Goal: Task Accomplishment & Management: Use online tool/utility

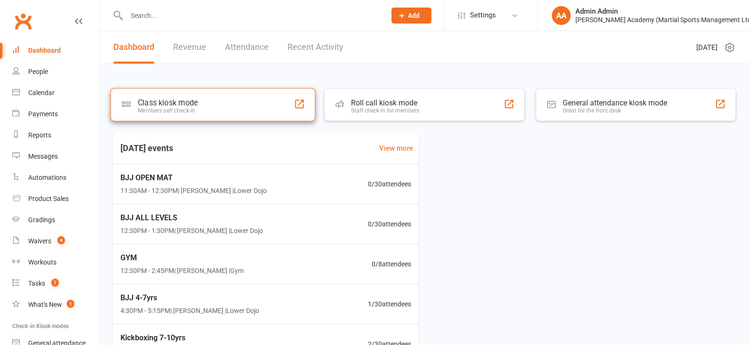
drag, startPoint x: 223, startPoint y: 102, endPoint x: 218, endPoint y: 95, distance: 8.4
click at [223, 102] on div "Class kiosk mode Members self check-in" at bounding box center [213, 104] width 205 height 33
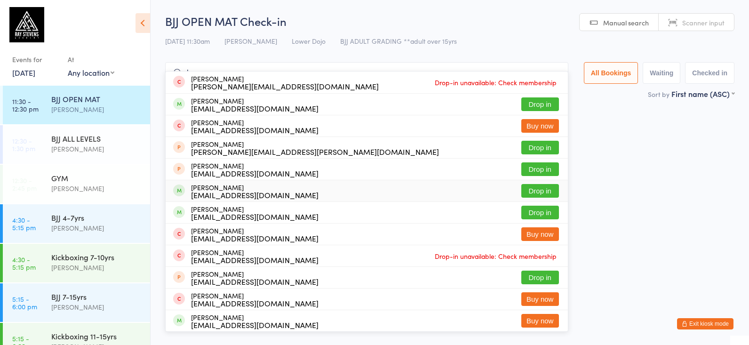
type input "howa"
click at [250, 199] on div "[EMAIL_ADDRESS][DOMAIN_NAME]" at bounding box center [255, 195] width 128 height 8
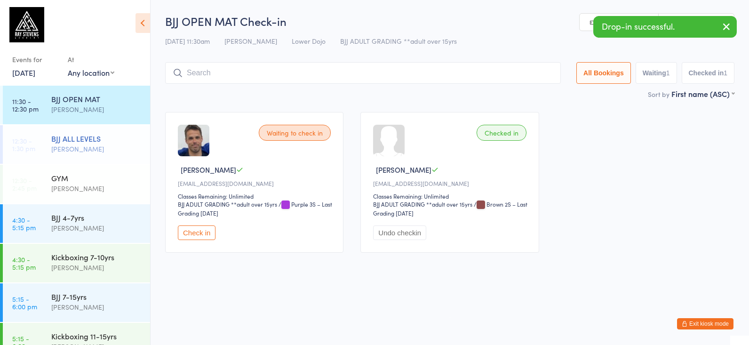
click at [76, 152] on div "[PERSON_NAME]" at bounding box center [96, 149] width 91 height 11
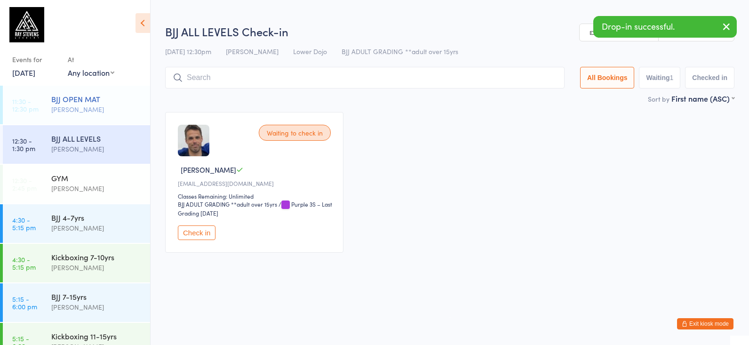
click at [88, 111] on div "[PERSON_NAME]" at bounding box center [96, 109] width 91 height 11
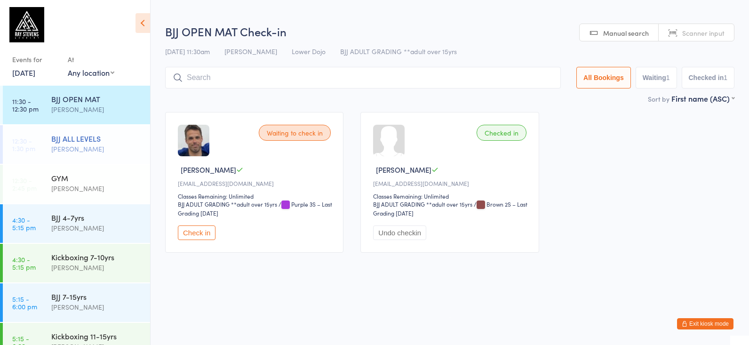
click at [87, 134] on div "BJJ ALL LEVELS" at bounding box center [96, 138] width 91 height 10
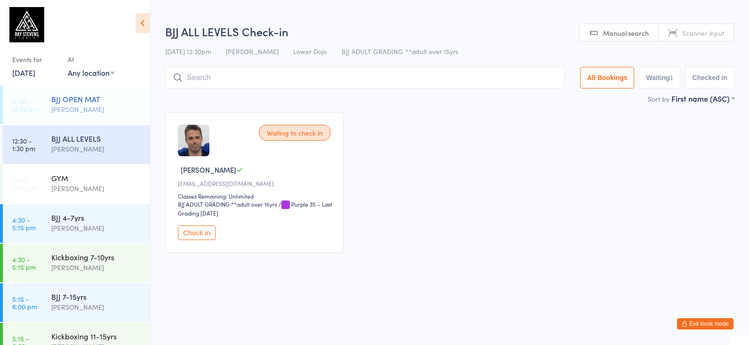
click at [92, 116] on div "BJJ OPEN MAT [PERSON_NAME]" at bounding box center [100, 104] width 99 height 37
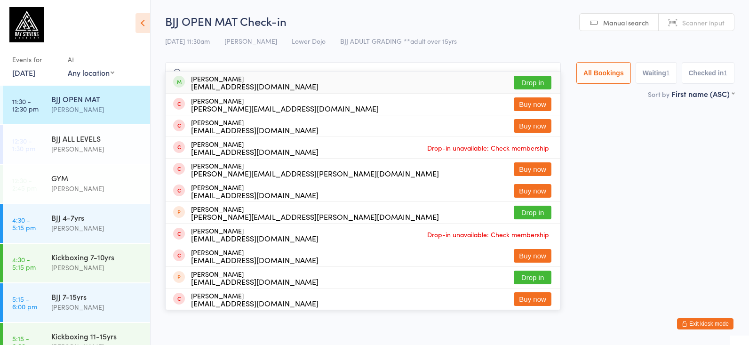
type input "roary"
click at [251, 80] on div "[PERSON_NAME] [EMAIL_ADDRESS][DOMAIN_NAME]" at bounding box center [255, 82] width 128 height 15
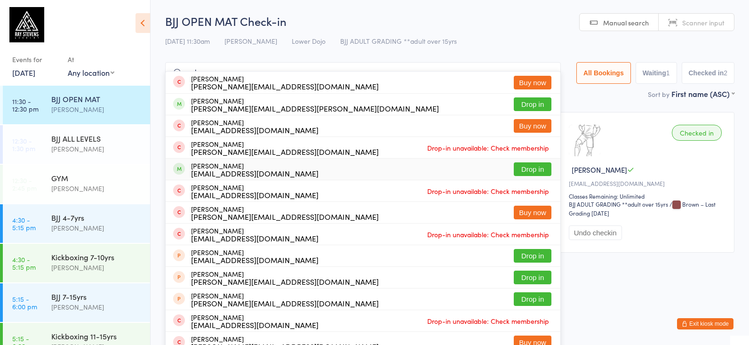
type input "seba"
click at [251, 169] on div "[EMAIL_ADDRESS][DOMAIN_NAME]" at bounding box center [255, 173] width 128 height 8
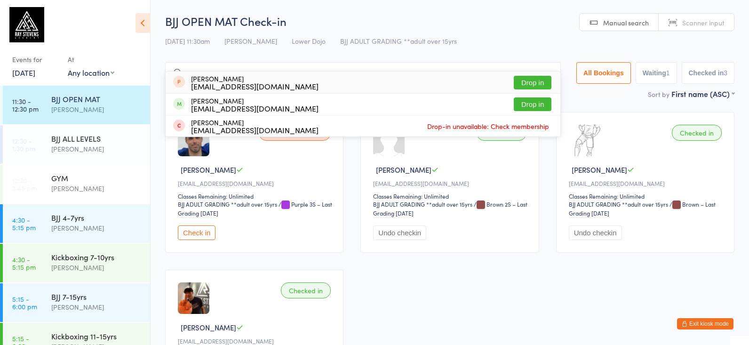
type input "o"
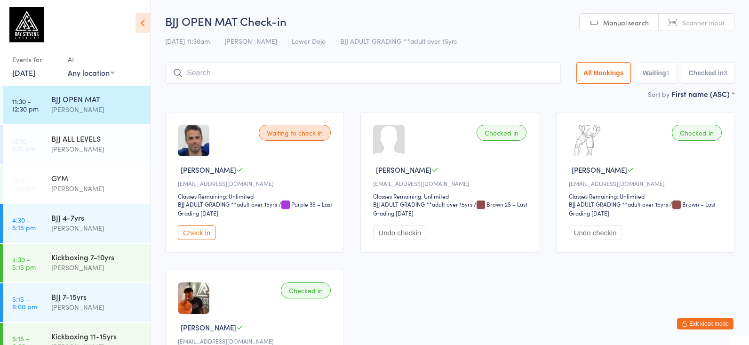
drag, startPoint x: 201, startPoint y: 233, endPoint x: 177, endPoint y: 217, distance: 28.7
click at [201, 233] on button "Check in" at bounding box center [197, 232] width 38 height 15
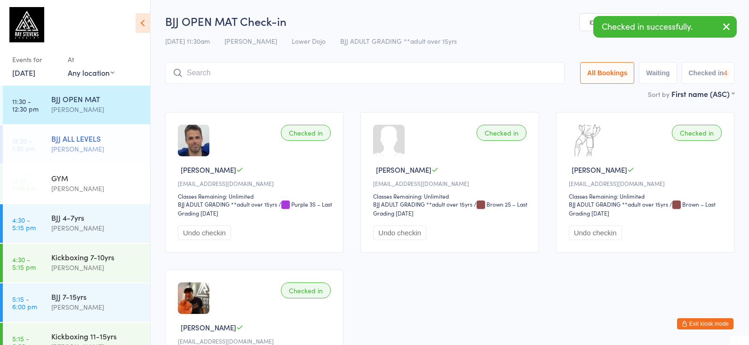
click at [110, 148] on div "[PERSON_NAME]" at bounding box center [96, 149] width 91 height 11
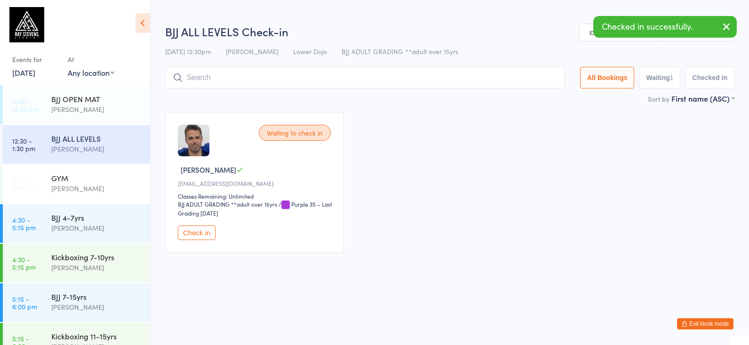
drag, startPoint x: 194, startPoint y: 235, endPoint x: 165, endPoint y: 194, distance: 50.3
click at [193, 235] on button "Check in" at bounding box center [197, 232] width 38 height 15
click at [81, 190] on div "[PERSON_NAME]" at bounding box center [96, 188] width 91 height 11
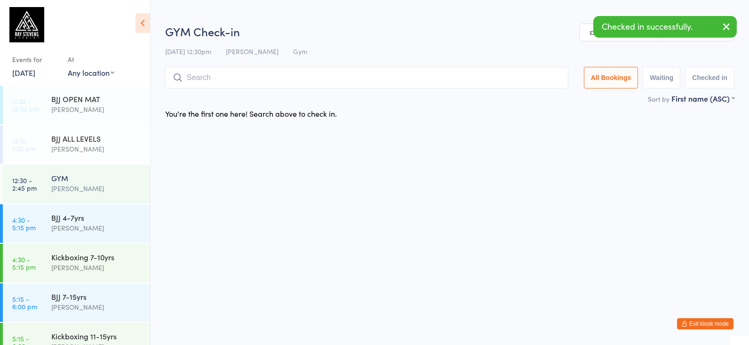
click at [95, 125] on li "11:30 - 12:30 pm BJJ OPEN MAT [PERSON_NAME]" at bounding box center [75, 106] width 150 height 40
click at [95, 139] on div "BJJ ALL LEVELS" at bounding box center [96, 138] width 91 height 10
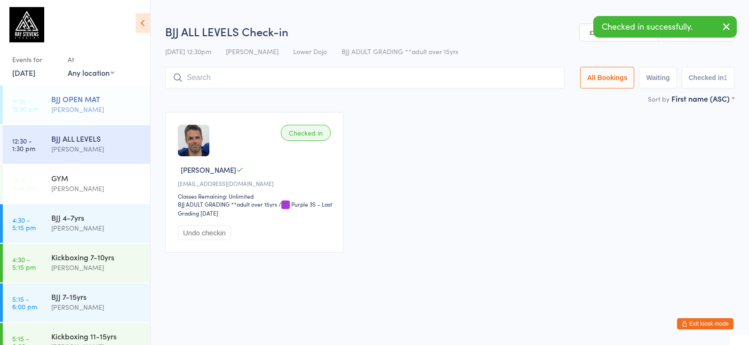
click at [99, 106] on div "[PERSON_NAME]" at bounding box center [96, 109] width 91 height 11
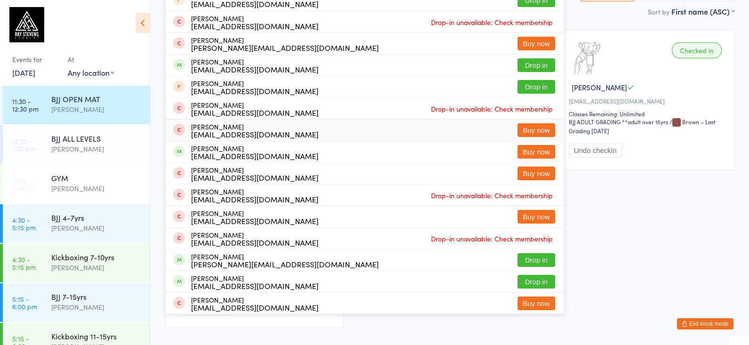
scroll to position [79, 0]
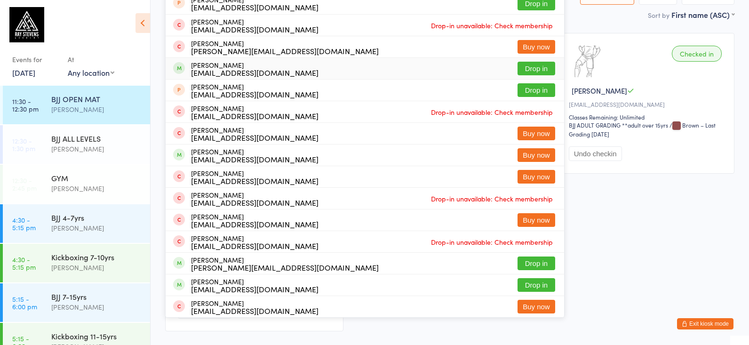
type input "[PERSON_NAME]"
click at [27, 67] on div "Events for [DATE] [DATE] [DATE] Sun Mon Tue Wed Thu Fri Sat 36 31 01 02 03 04 0…" at bounding box center [35, 66] width 46 height 28
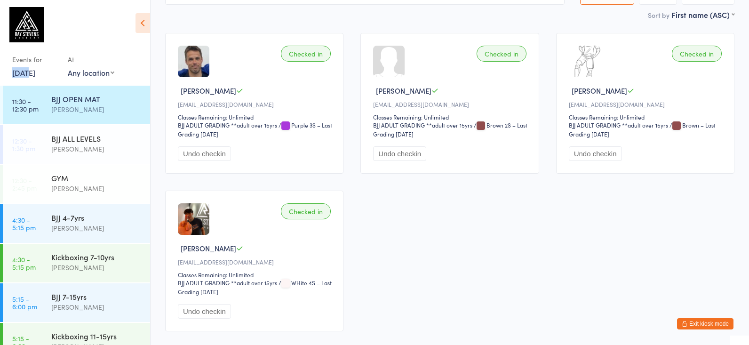
click at [27, 72] on link "16 Sep, 2025" at bounding box center [23, 72] width 23 height 10
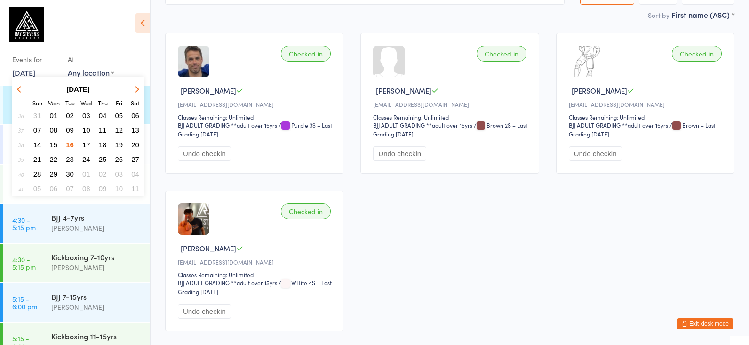
click at [51, 144] on span "15" at bounding box center [54, 145] width 8 height 8
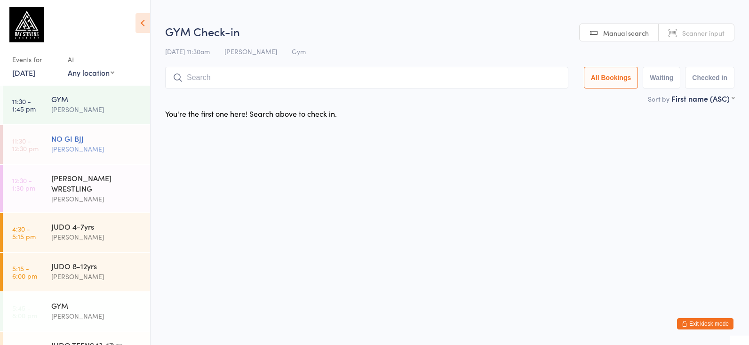
scroll to position [0, 0]
click at [75, 156] on div "NO GI BJJ Adam Pearce" at bounding box center [100, 143] width 99 height 37
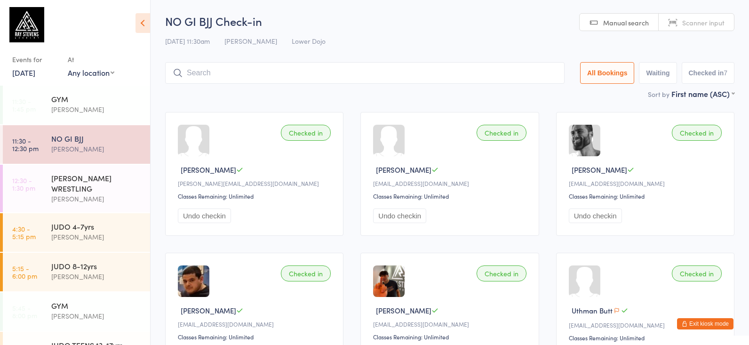
click at [28, 73] on link "15 Sep, 2025" at bounding box center [23, 72] width 23 height 10
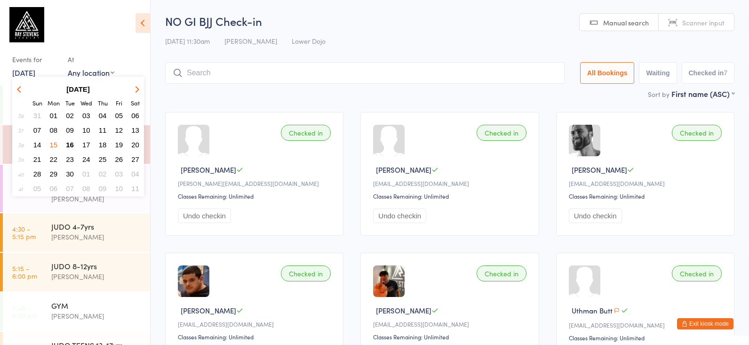
click at [71, 143] on span "16" at bounding box center [70, 145] width 8 height 8
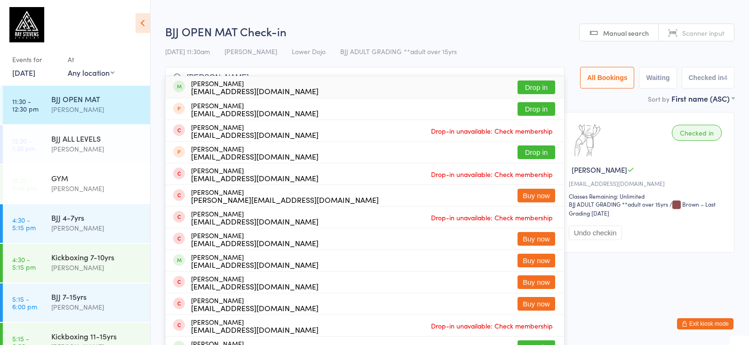
type input "harry th"
click at [219, 89] on div "Hrthwaites@gmail.com" at bounding box center [255, 91] width 128 height 8
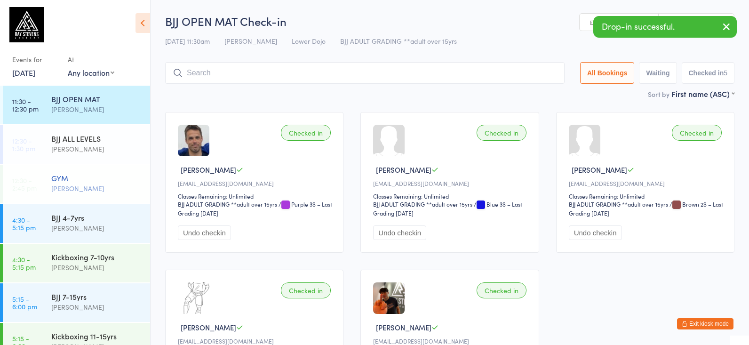
click at [93, 185] on div "Thomas Buckmaster" at bounding box center [96, 188] width 91 height 11
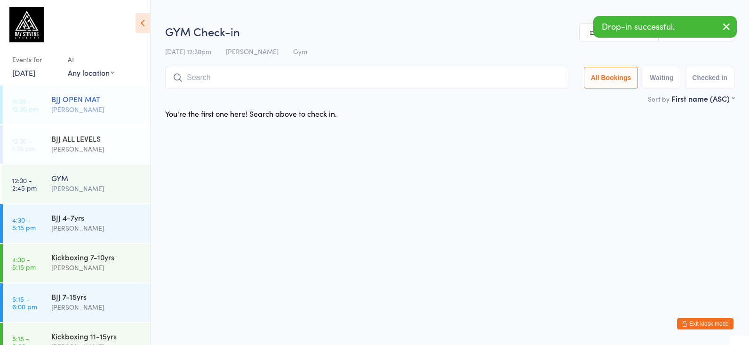
drag, startPoint x: 56, startPoint y: 135, endPoint x: 64, endPoint y: 115, distance: 21.7
click at [56, 134] on div "BJJ ALL LEVELS" at bounding box center [96, 138] width 91 height 10
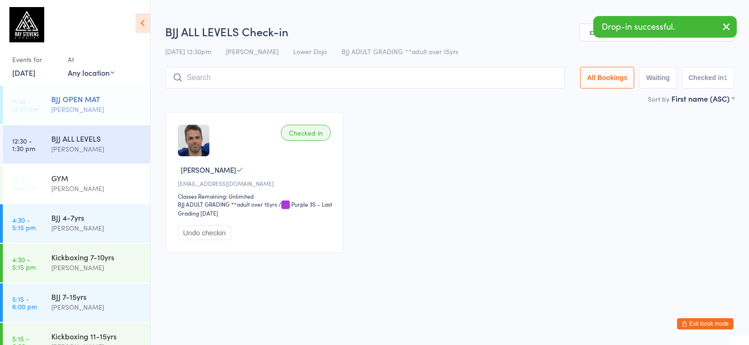
click at [73, 109] on div "Thomas Buckmaster" at bounding box center [96, 109] width 91 height 11
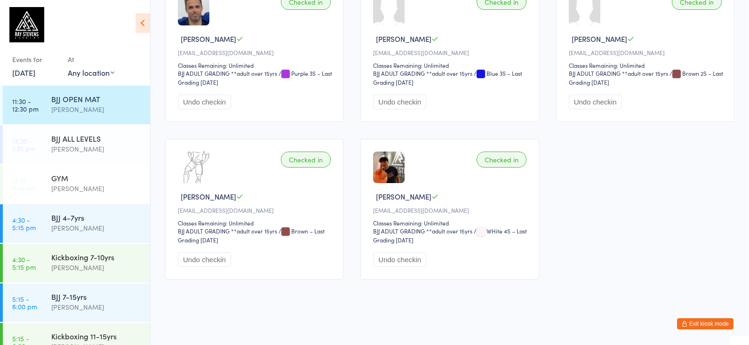
scroll to position [138, 0]
click at [96, 134] on div "BJJ ALL LEVELS" at bounding box center [96, 138] width 91 height 10
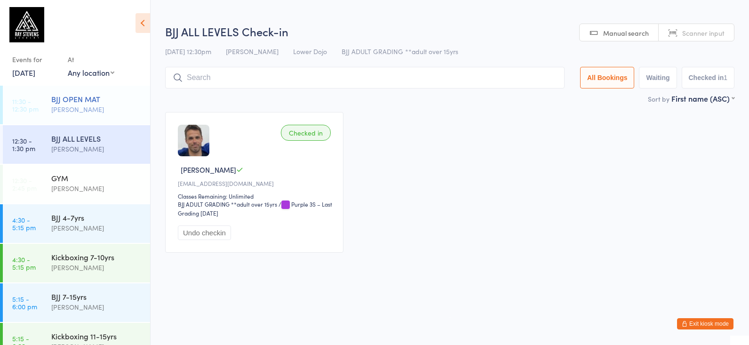
click at [96, 115] on div "BJJ OPEN MAT Thomas Buckmaster" at bounding box center [100, 104] width 99 height 37
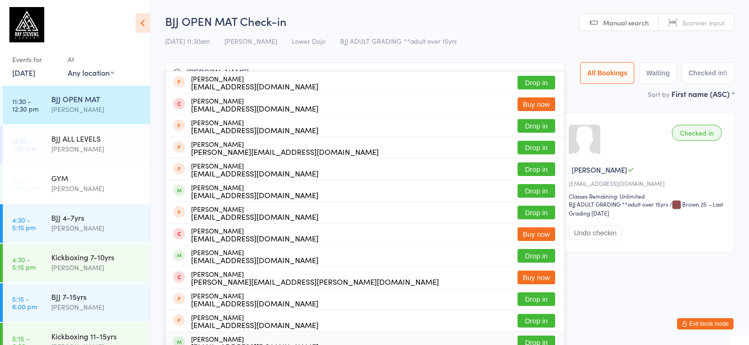
type input "daniel w"
click at [222, 340] on div "Daniel Wimborne Danielwimborne@hotmil.com" at bounding box center [255, 342] width 128 height 15
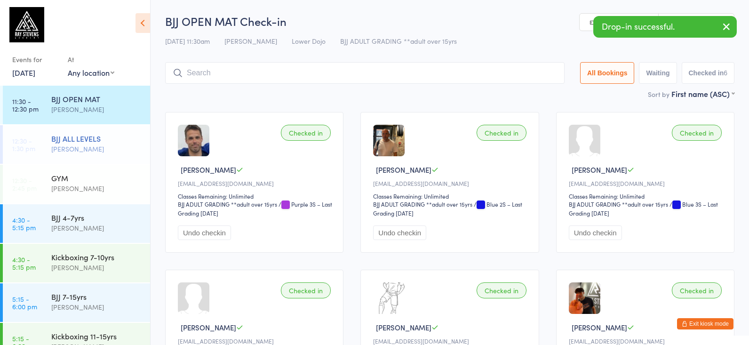
click at [109, 146] on div "Thomas Buckmaster" at bounding box center [96, 149] width 91 height 11
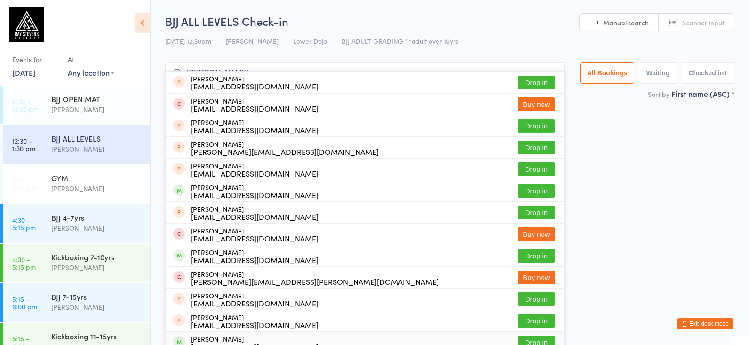
type input "daniel w"
click at [218, 338] on div "Daniel Wimborne Danielwimborne@hotmil.com" at bounding box center [255, 342] width 128 height 15
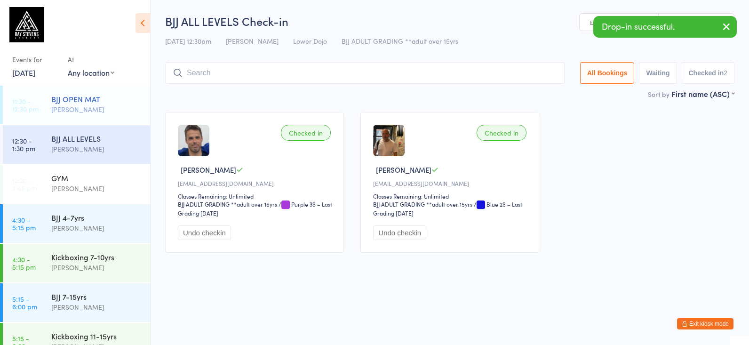
click at [60, 113] on div "Thomas Buckmaster" at bounding box center [96, 109] width 91 height 11
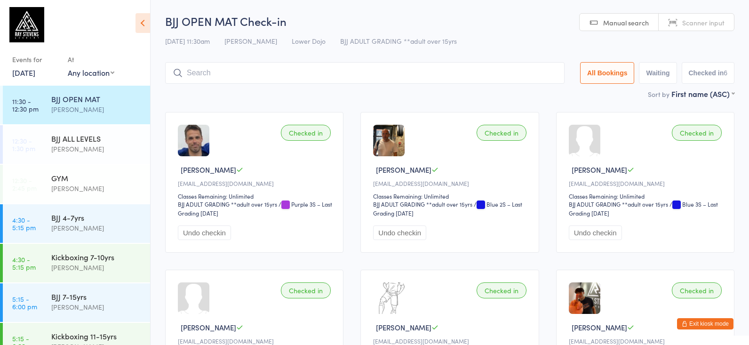
drag, startPoint x: 71, startPoint y: 144, endPoint x: 75, endPoint y: 95, distance: 49.6
click at [71, 144] on div "Thomas Buckmaster" at bounding box center [96, 149] width 91 height 11
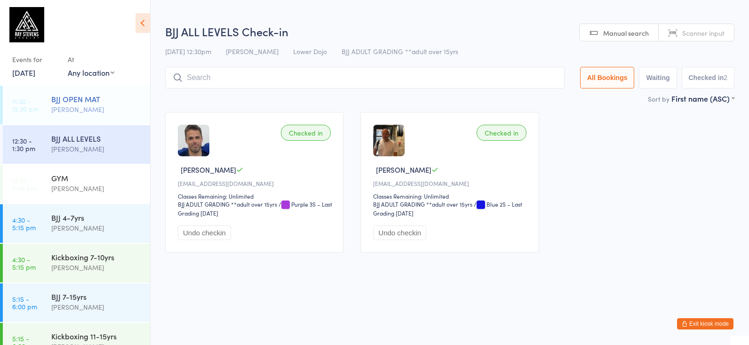
drag, startPoint x: 86, startPoint y: 117, endPoint x: 148, endPoint y: 99, distance: 64.8
click at [86, 117] on div "BJJ OPEN MAT Thomas Buckmaster" at bounding box center [100, 104] width 99 height 37
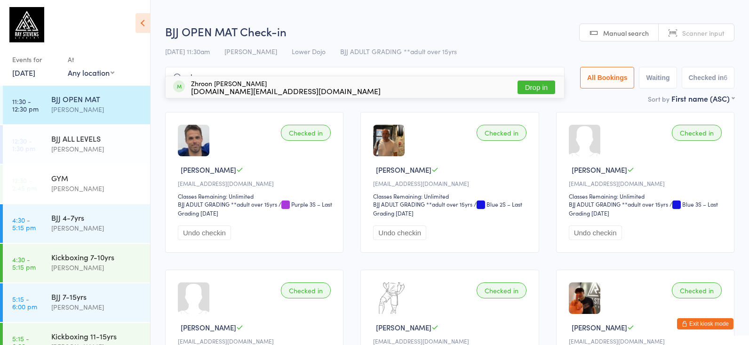
type input "zero"
drag, startPoint x: 201, startPoint y: 84, endPoint x: 245, endPoint y: 81, distance: 44.3
click at [246, 81] on div "Zhroon Al Sabba zhroon.al@gmail.com" at bounding box center [286, 87] width 190 height 15
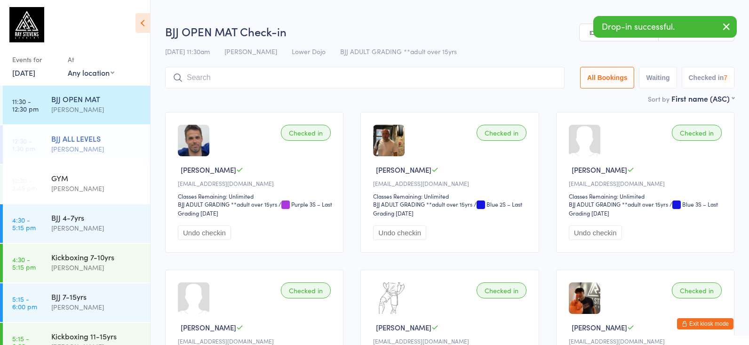
drag, startPoint x: 86, startPoint y: 139, endPoint x: 94, endPoint y: 135, distance: 8.4
click at [94, 135] on div "BJJ ALL LEVELS" at bounding box center [96, 138] width 91 height 10
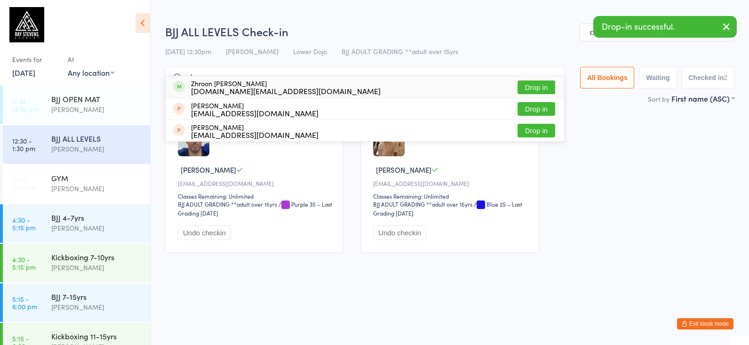
type input "zhr"
click at [216, 82] on div "Zhroon Al Sabba zhroon.al@gmail.com" at bounding box center [286, 87] width 190 height 15
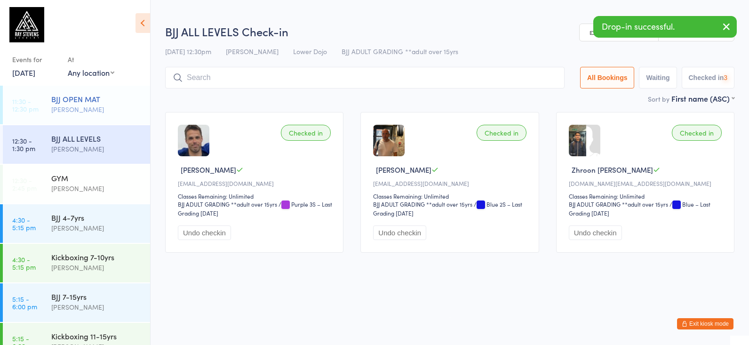
click at [88, 110] on div "Thomas Buckmaster" at bounding box center [96, 109] width 91 height 11
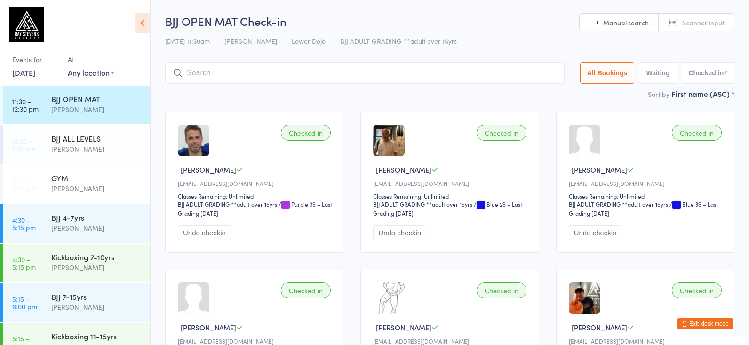
drag, startPoint x: 88, startPoint y: 147, endPoint x: 94, endPoint y: 97, distance: 50.3
click at [88, 147] on div "Thomas Buckmaster" at bounding box center [96, 149] width 91 height 11
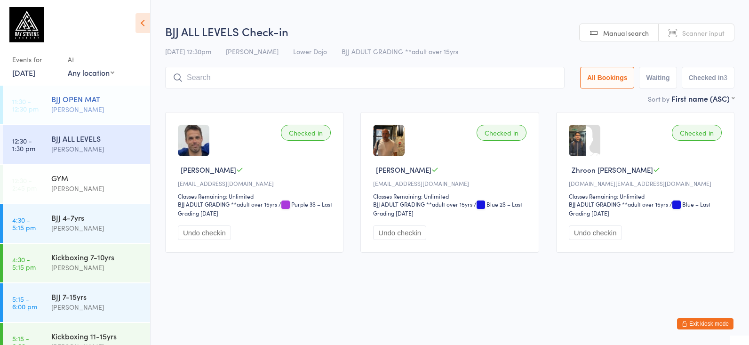
drag, startPoint x: 88, startPoint y: 104, endPoint x: 147, endPoint y: 90, distance: 60.0
click at [89, 104] on div "Thomas Buckmaster" at bounding box center [96, 109] width 91 height 11
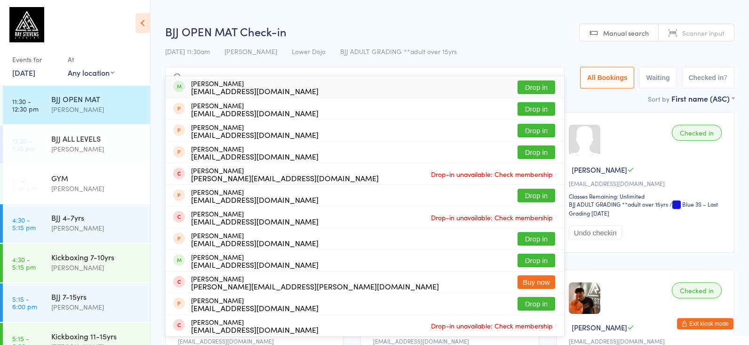
type input "arms"
click at [231, 80] on div "Robbie Armstrong tattycarnival20@gmail.com" at bounding box center [255, 87] width 128 height 15
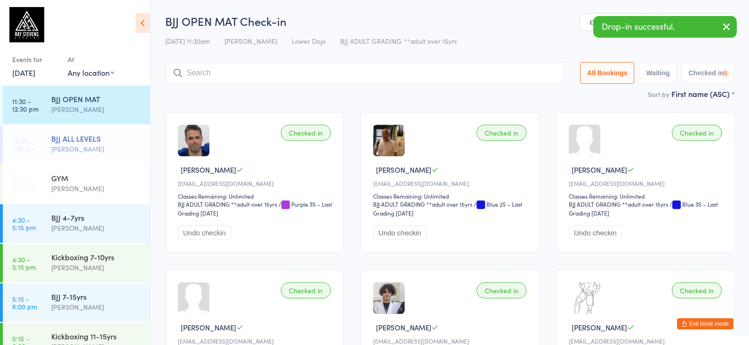
click at [101, 138] on div "BJJ ALL LEVELS" at bounding box center [96, 138] width 91 height 10
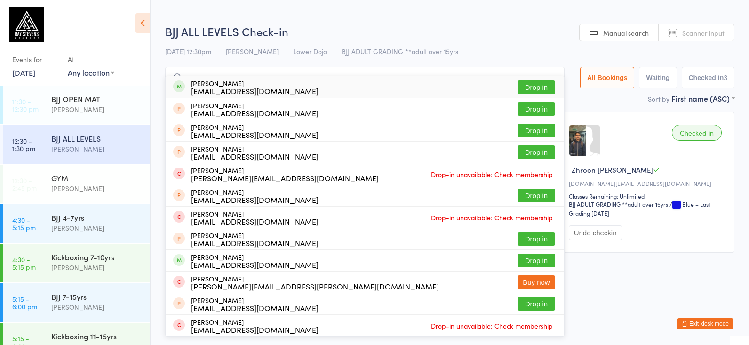
type input "arms"
click at [219, 90] on div "tattycarnival20@gmail.com" at bounding box center [255, 91] width 128 height 8
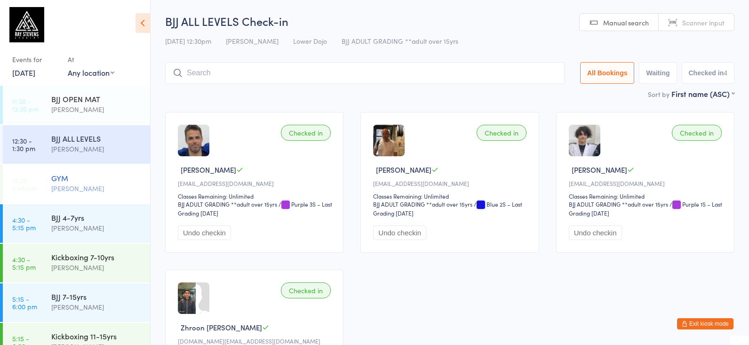
click at [81, 193] on div "Thomas Buckmaster" at bounding box center [96, 188] width 91 height 11
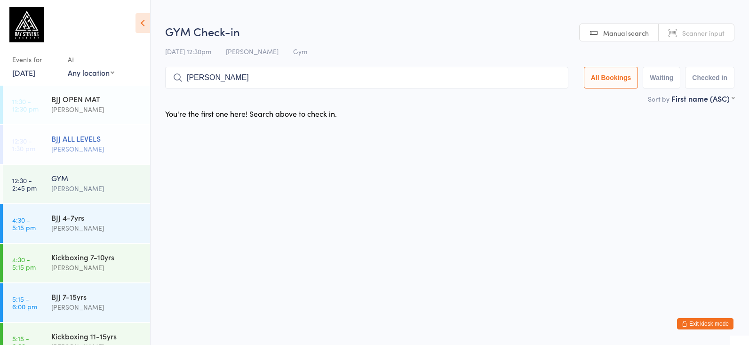
type input "jay"
click at [48, 148] on link "12:30 - 1:30 pm BJJ ALL LEVELS Thomas Buckmaster" at bounding box center [76, 144] width 147 height 39
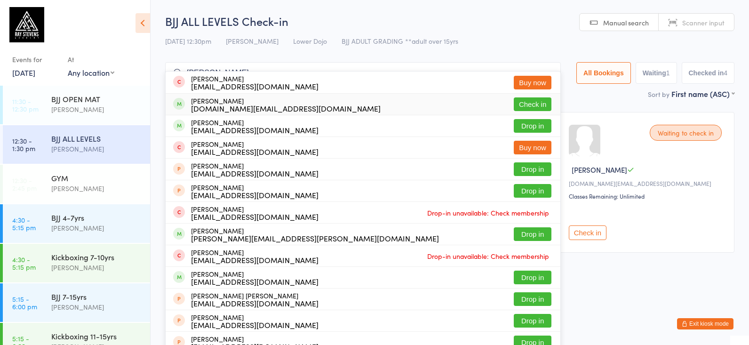
type input "jay"
click at [223, 106] on div "Jaeyeonkim.uk@gmail.com" at bounding box center [286, 108] width 190 height 8
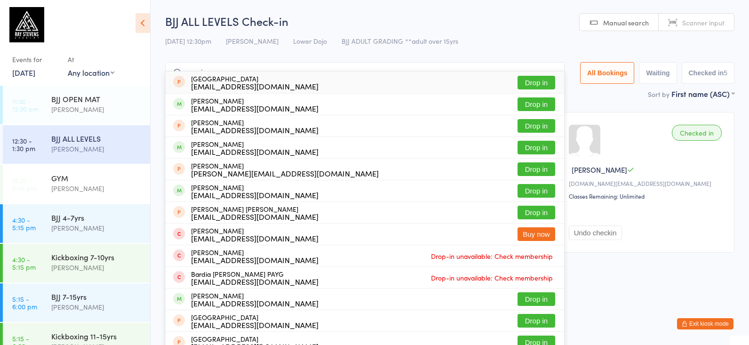
type input "semin"
click at [267, 86] on div "nickandpark@gmail.com" at bounding box center [255, 86] width 128 height 8
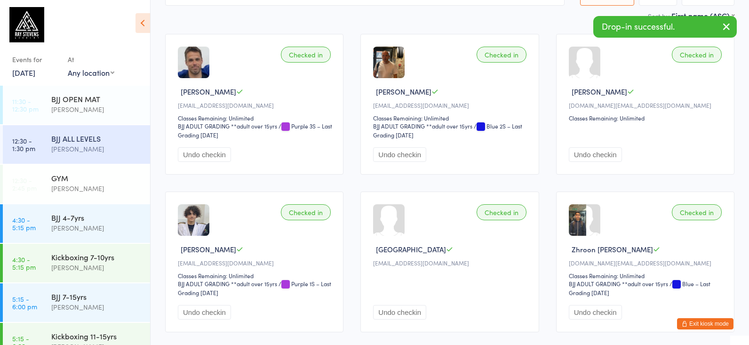
scroll to position [87, 0]
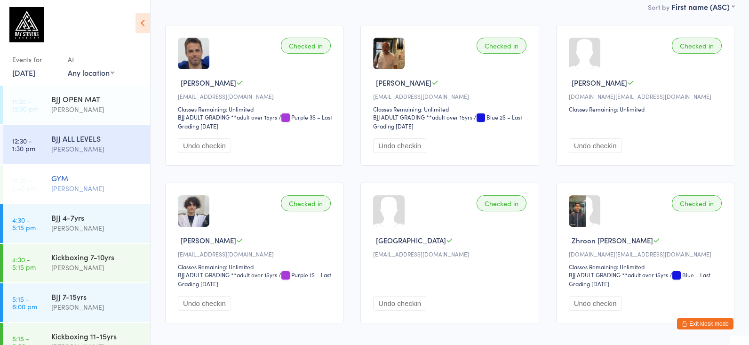
click at [72, 182] on div "GYM" at bounding box center [96, 178] width 91 height 10
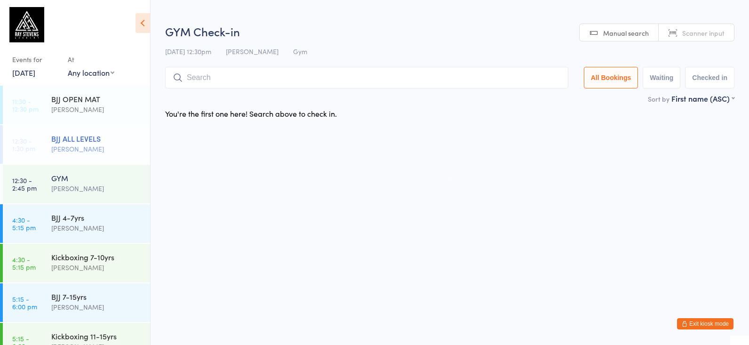
click at [95, 151] on div "Thomas Buckmaster" at bounding box center [96, 149] width 91 height 11
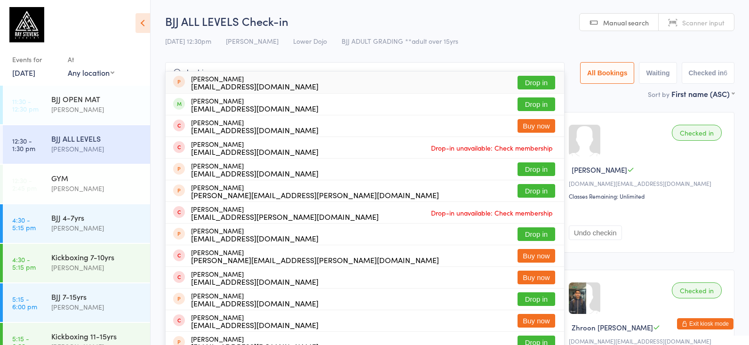
type input "hard"
drag, startPoint x: 211, startPoint y: 96, endPoint x: 205, endPoint y: 105, distance: 10.8
click at [205, 105] on div "chrishads@gmail.com" at bounding box center [255, 108] width 128 height 8
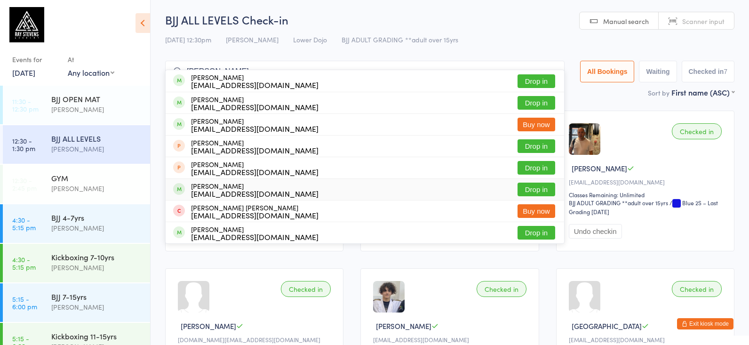
scroll to position [8, 0]
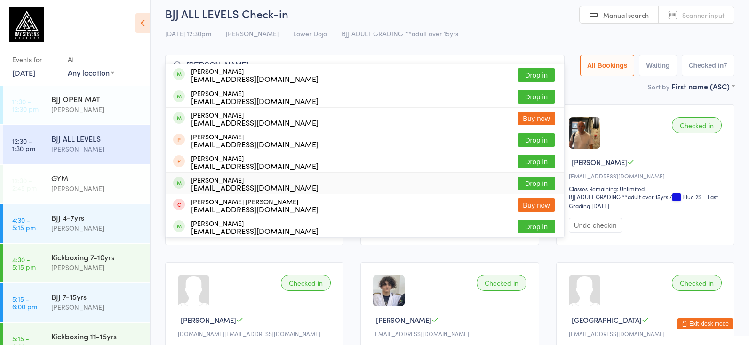
type input "syed"
click at [242, 179] on div "Muhammad Syed talksoft@btinternet.com" at bounding box center [255, 183] width 128 height 15
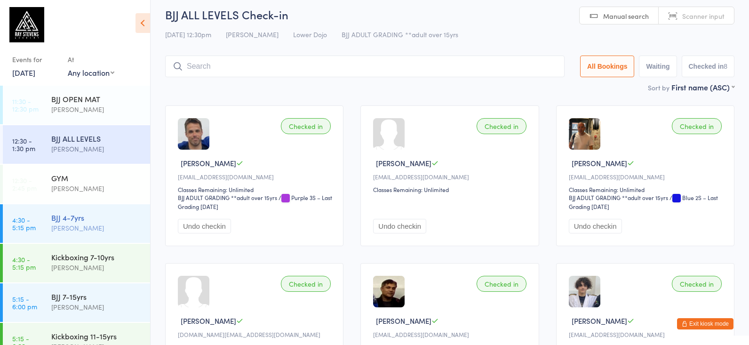
scroll to position [7, 0]
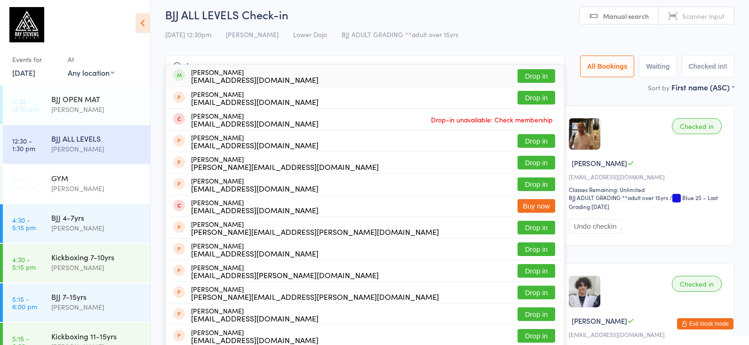
type input "lauren"
click at [256, 80] on div "dredsemple@gmail.com" at bounding box center [255, 80] width 128 height 8
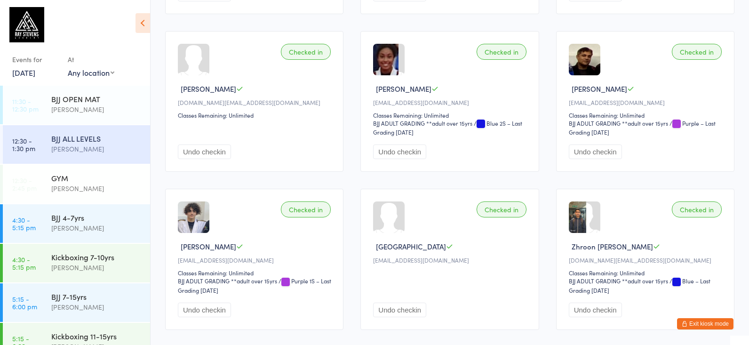
scroll to position [238, 0]
click at [59, 111] on div "Thomas Buckmaster" at bounding box center [96, 109] width 91 height 11
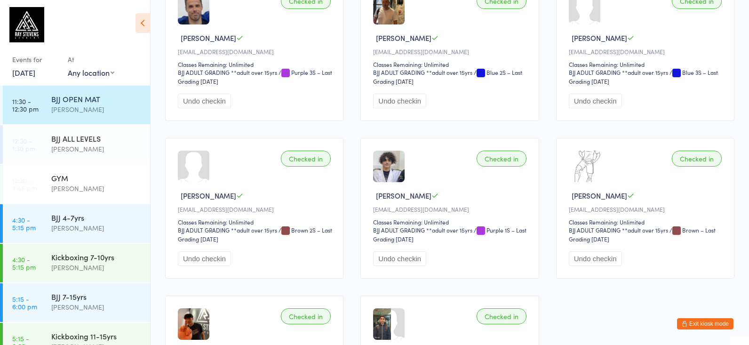
scroll to position [128, 0]
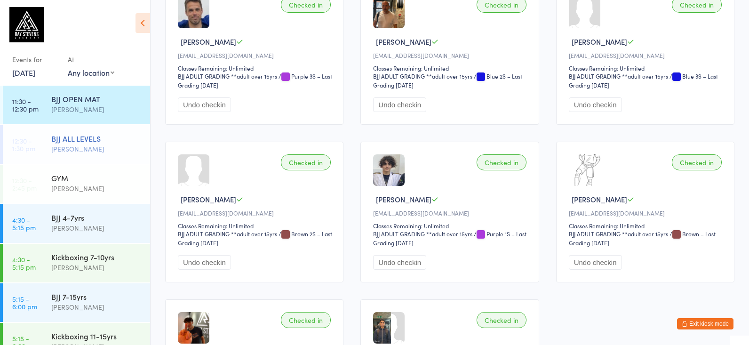
click at [134, 131] on div "BJJ ALL LEVELS Thomas Buckmaster" at bounding box center [100, 143] width 99 height 37
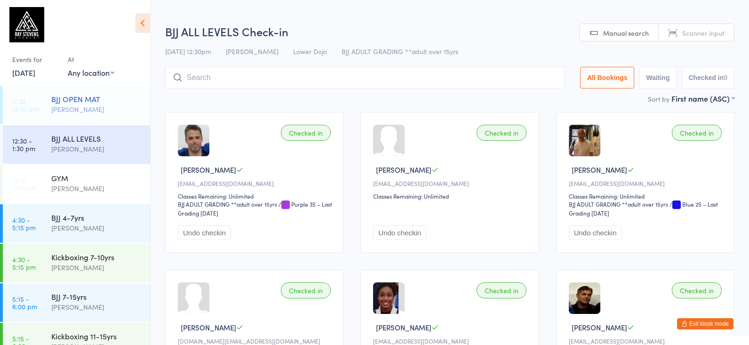
click at [91, 96] on div "BJJ OPEN MAT" at bounding box center [96, 99] width 91 height 10
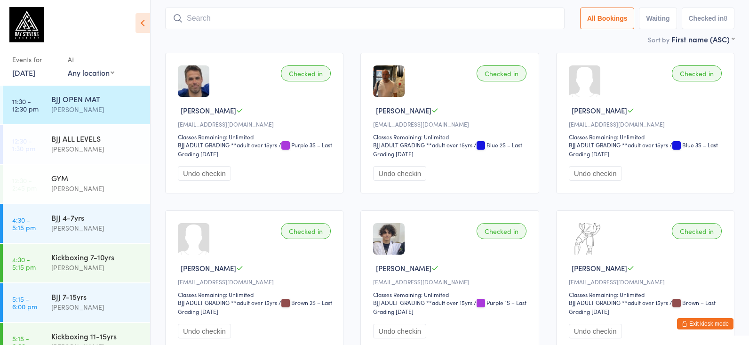
scroll to position [61, 0]
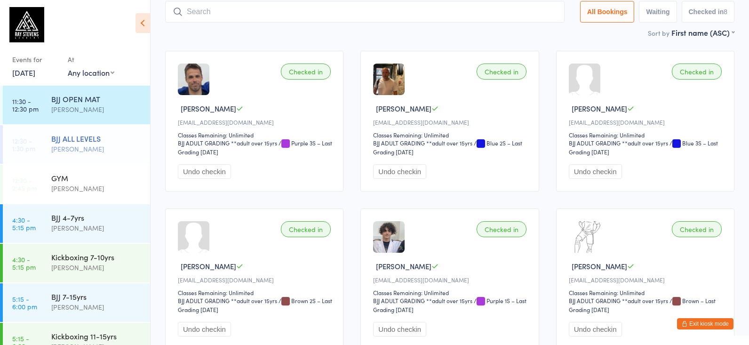
click at [114, 135] on div "BJJ ALL LEVELS" at bounding box center [96, 138] width 91 height 10
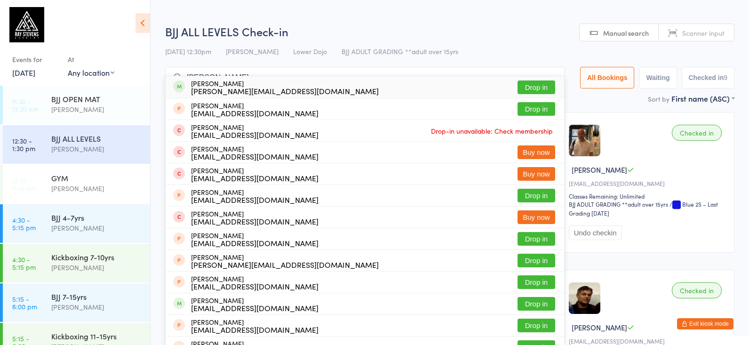
type input "ross"
drag, startPoint x: 262, startPoint y: 85, endPoint x: 272, endPoint y: 88, distance: 10.3
click at [263, 85] on div "Ross Hooper Ross.hooper6@gmail.com" at bounding box center [285, 87] width 188 height 15
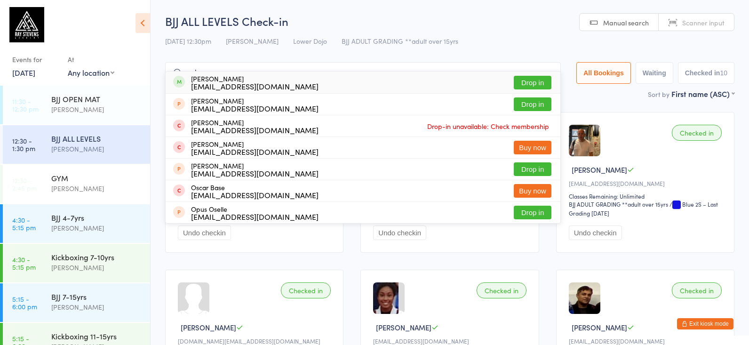
type input "osk"
click at [258, 82] on div "tedmanoskar@gmail.com" at bounding box center [255, 86] width 128 height 8
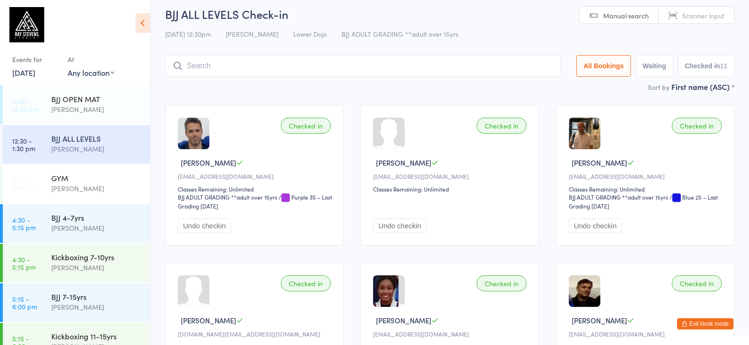
scroll to position [7, 0]
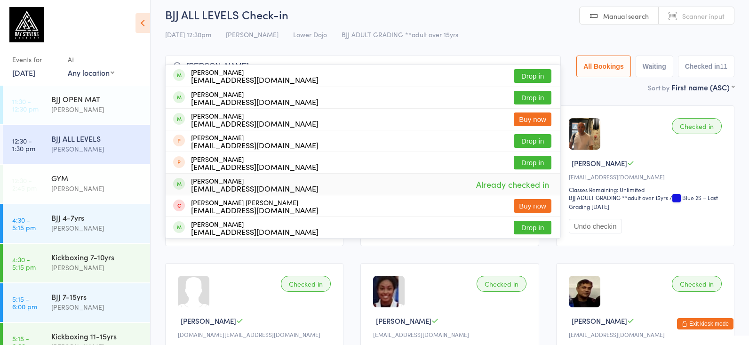
type input "syed"
click at [643, 108] on div "Checked in Daniel Wimborne Danielwimborne@hotmil.com Classes Remaining: Unlimit…" at bounding box center [645, 175] width 178 height 141
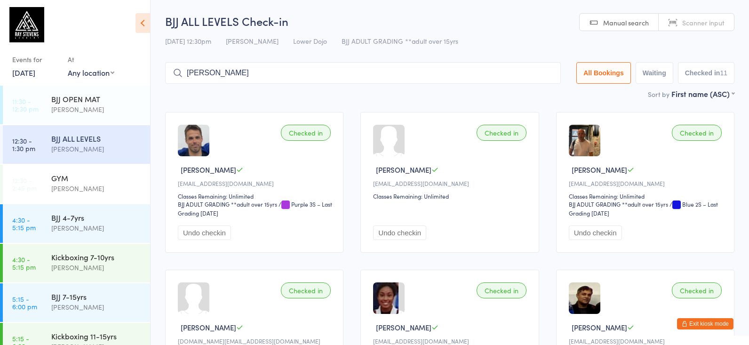
scroll to position [0, 0]
